Goal: Information Seeking & Learning: Learn about a topic

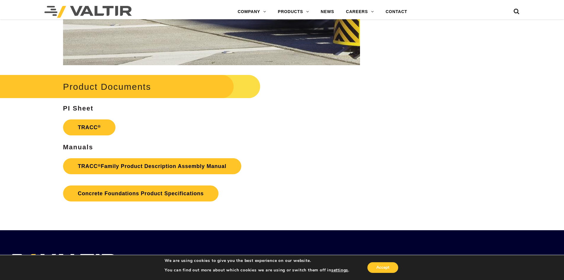
scroll to position [947, 0]
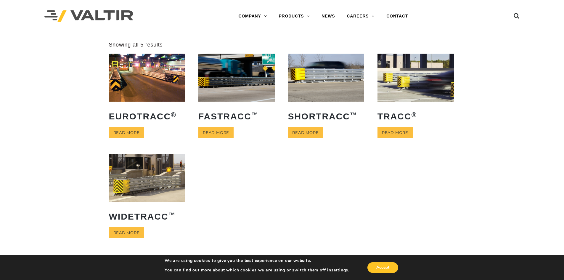
click at [231, 83] on img at bounding box center [236, 78] width 76 height 48
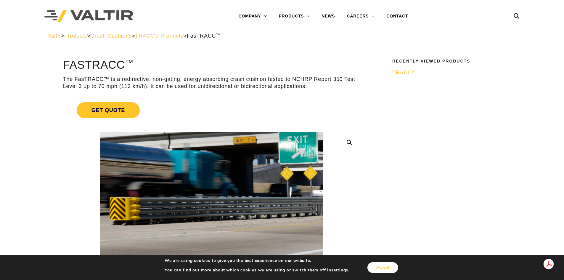
click at [385, 266] on button "Accept" at bounding box center [382, 267] width 31 height 11
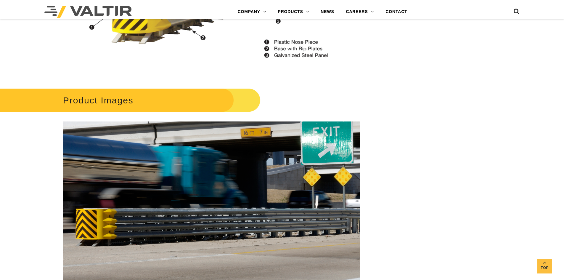
scroll to position [674, 0]
